Goal: Check status

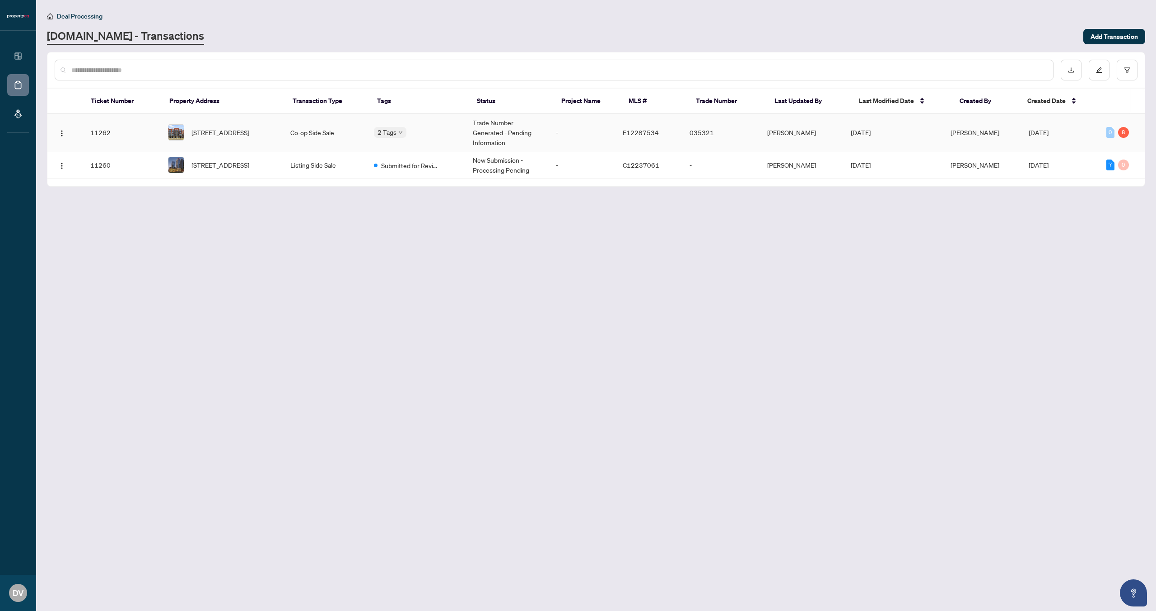
click at [512, 135] on td "Trade Number Generated - Pending Information" at bounding box center [508, 132] width 84 height 37
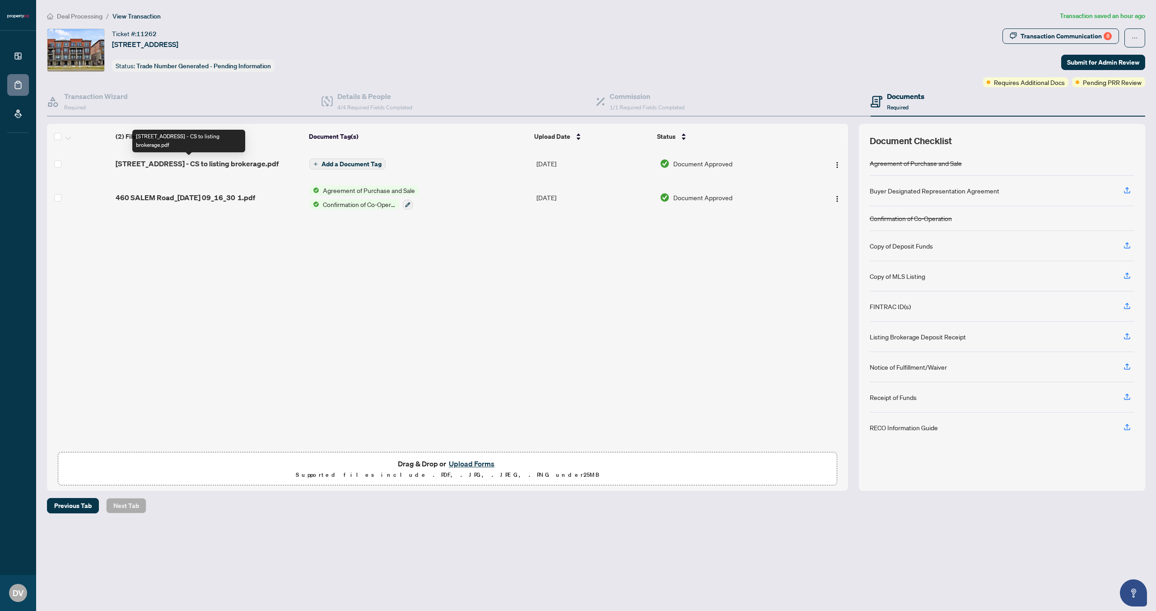
click at [196, 162] on span "[STREET_ADDRESS] - CS to listing brokerage.pdf" at bounding box center [197, 163] width 163 height 11
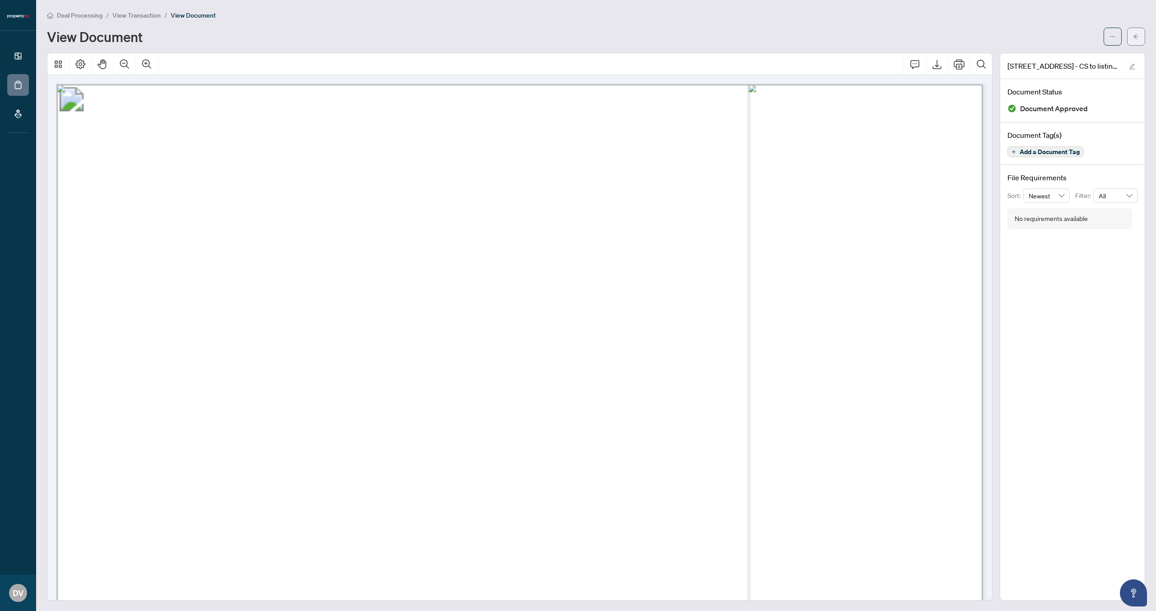
click at [1138, 36] on icon "arrow-left" at bounding box center [1135, 36] width 5 height 5
